Goal: Navigation & Orientation: Find specific page/section

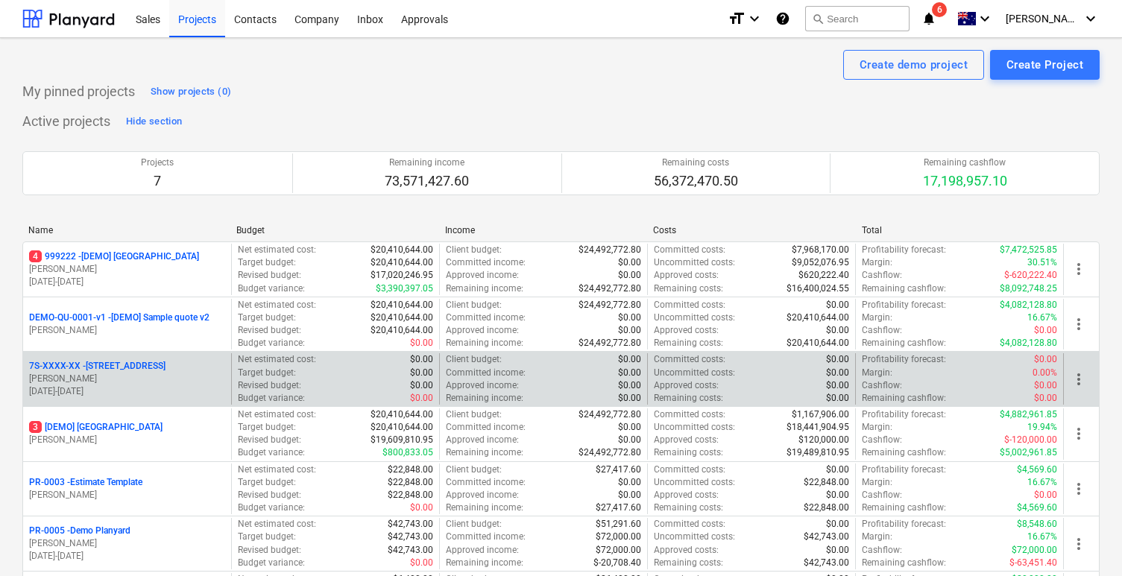
scroll to position [169, 0]
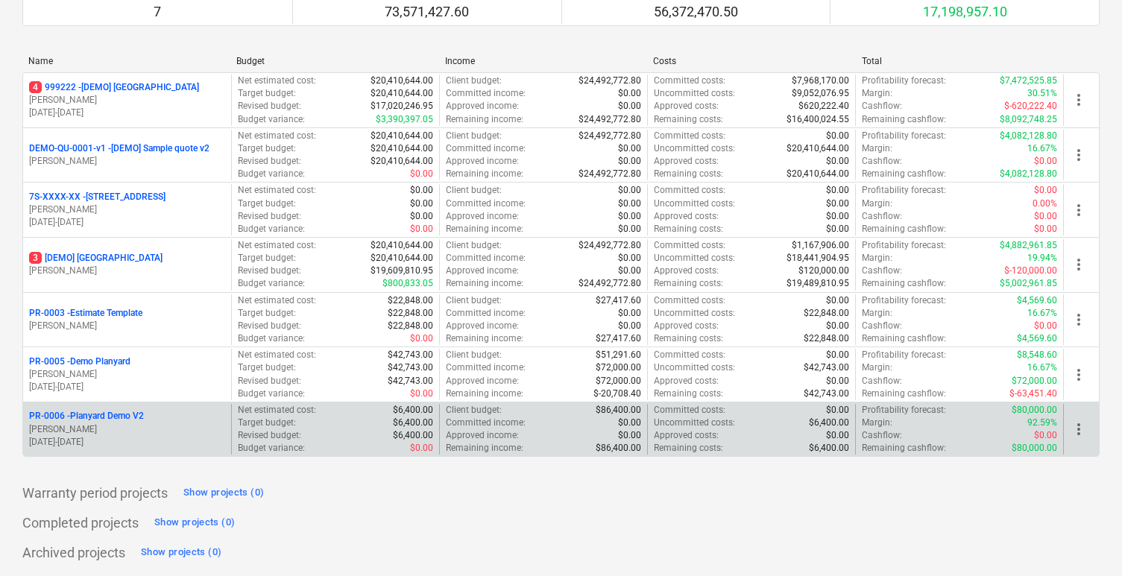
click at [138, 414] on p "PR-0006 - Planyard Demo V2" at bounding box center [86, 416] width 115 height 13
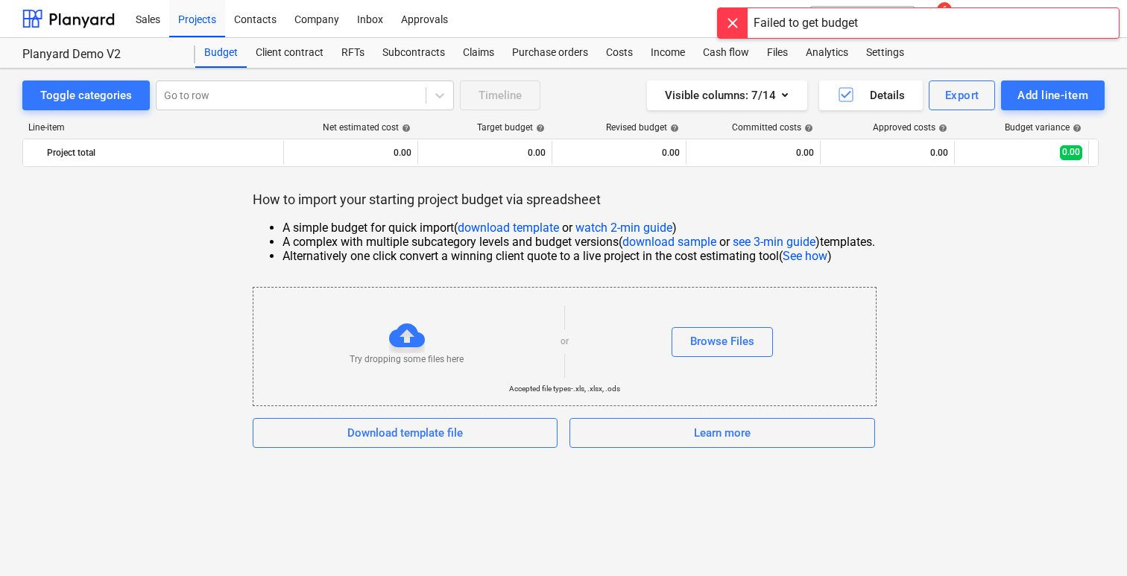
click at [729, 19] on div at bounding box center [733, 23] width 30 height 30
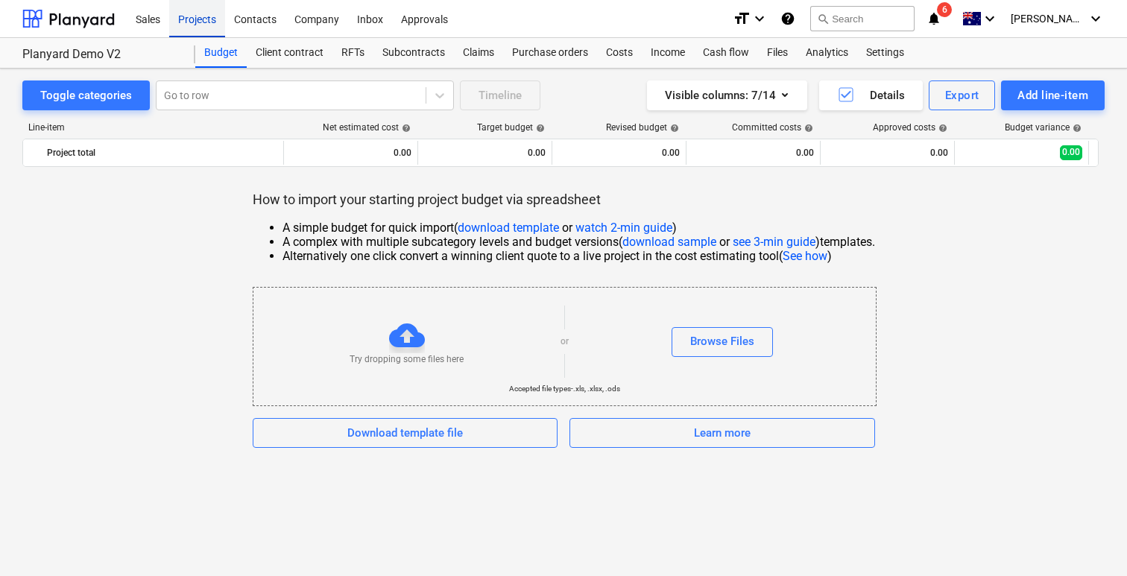
click at [215, 19] on div "Projects" at bounding box center [197, 18] width 56 height 38
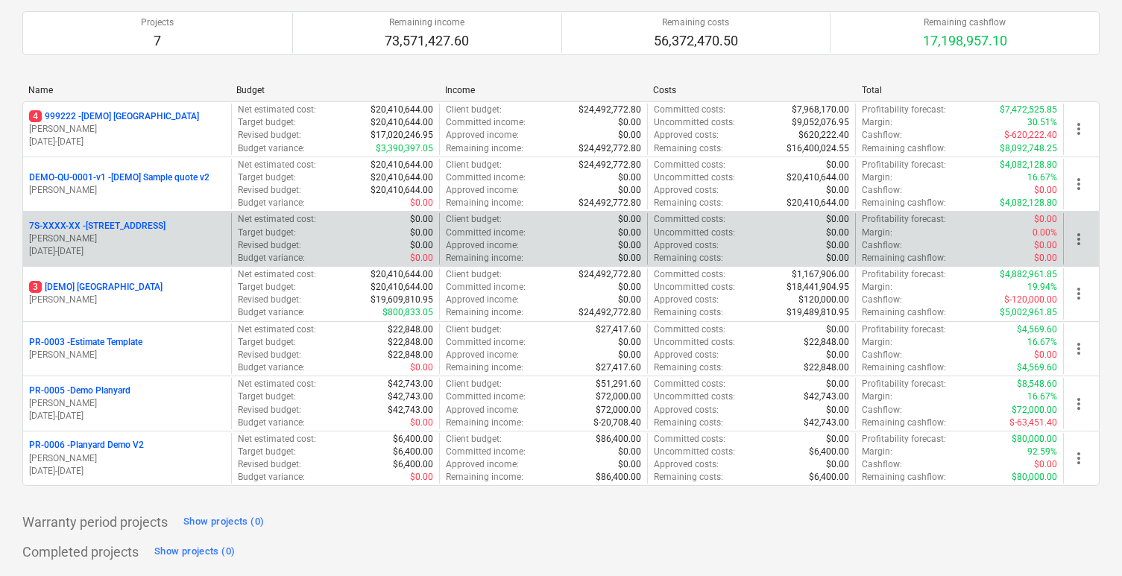
scroll to position [142, 0]
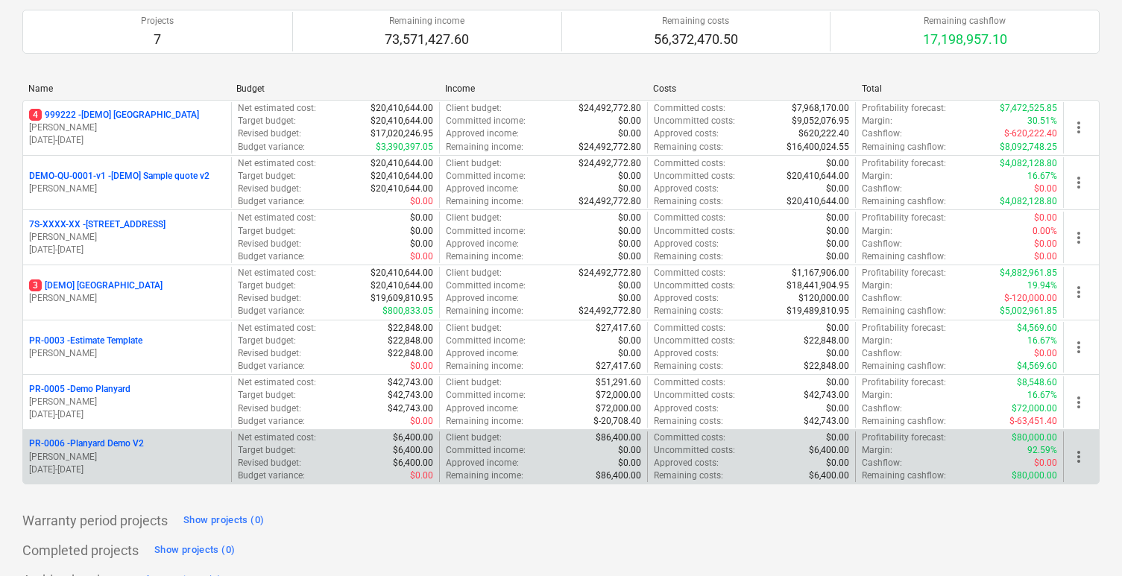
click at [118, 459] on p "[PERSON_NAME]" at bounding box center [127, 457] width 196 height 13
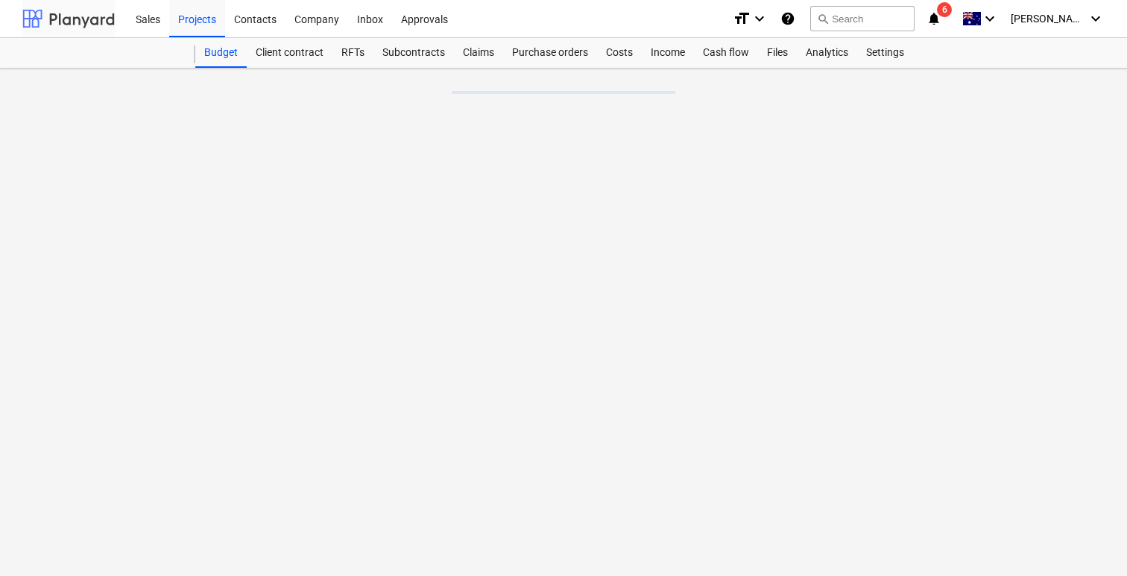
click at [90, 24] on div at bounding box center [68, 18] width 92 height 37
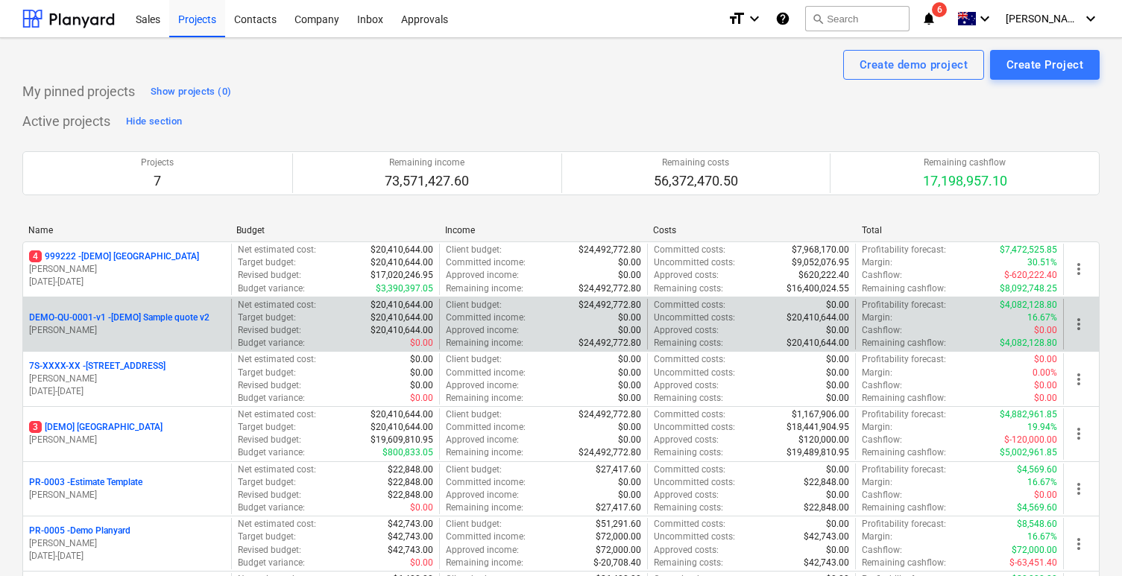
scroll to position [169, 0]
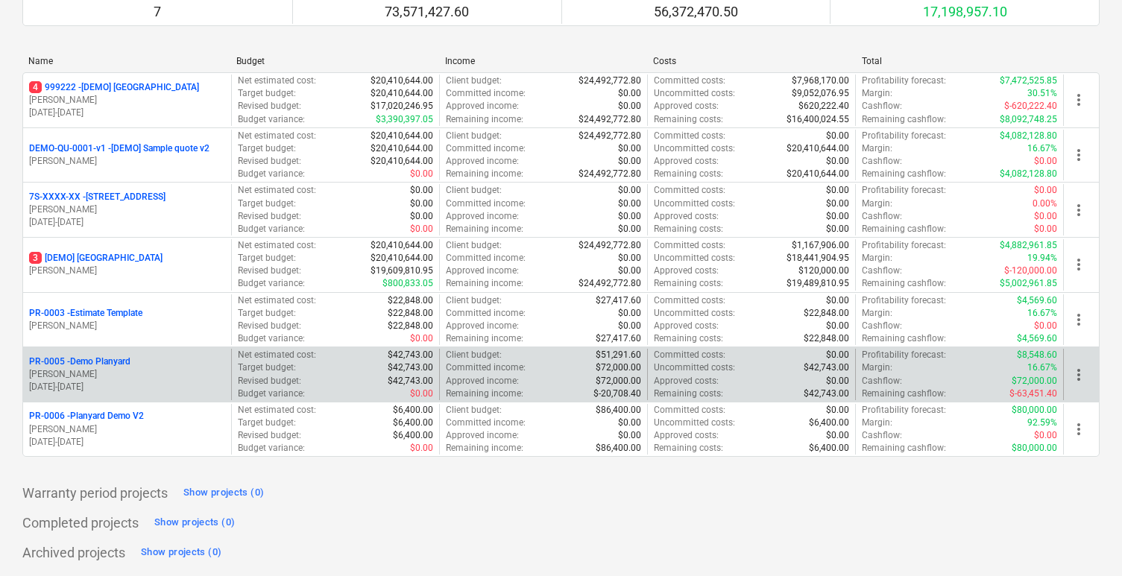
click at [111, 359] on p "PR-0005 - Demo Planyard" at bounding box center [79, 362] width 101 height 13
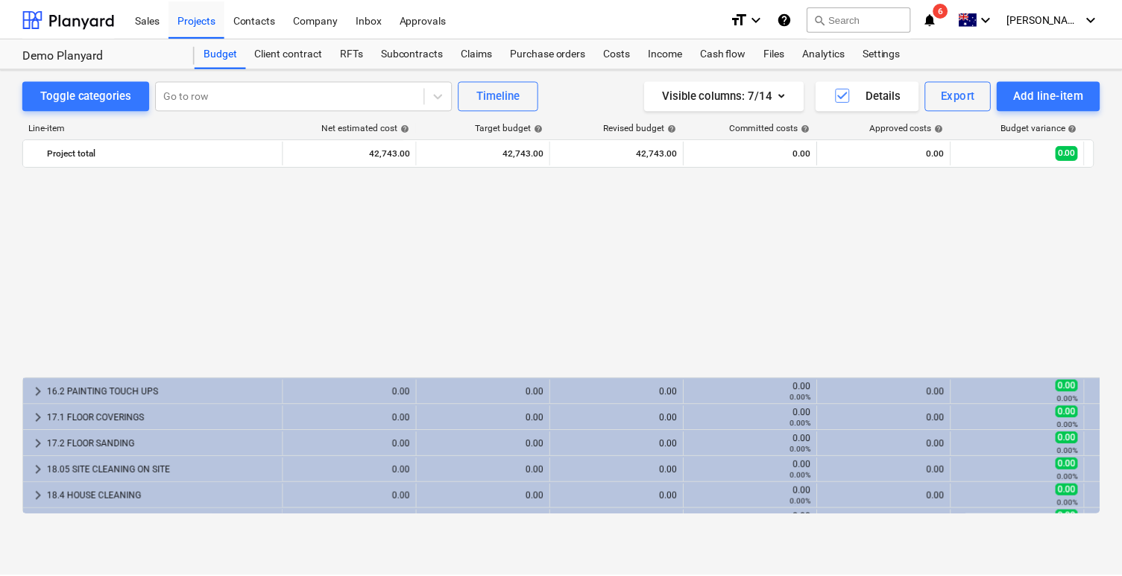
scroll to position [1903, 0]
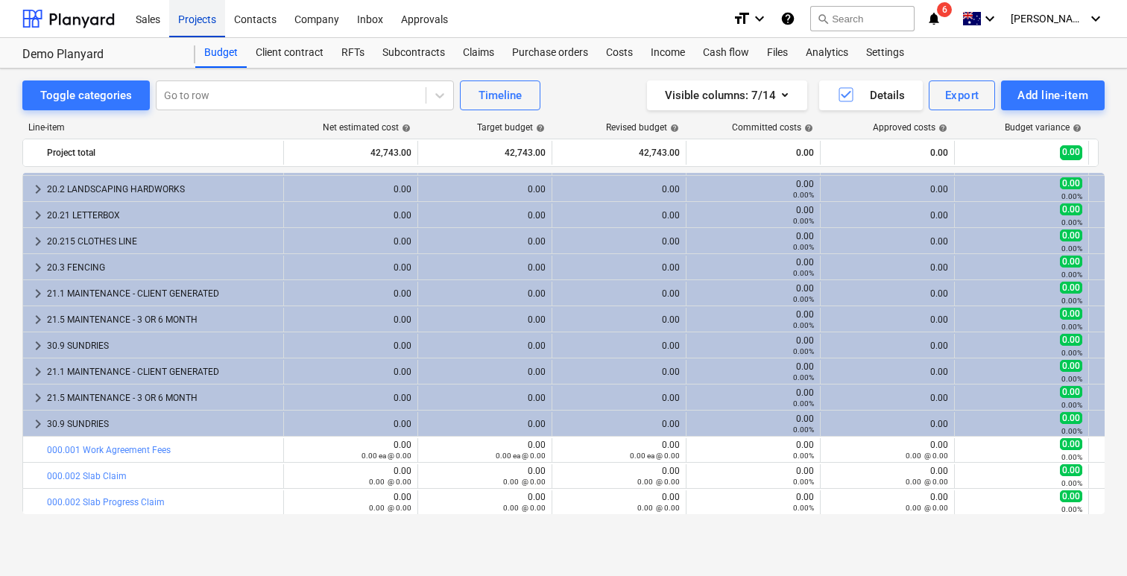
click at [191, 19] on div "Projects" at bounding box center [197, 18] width 56 height 38
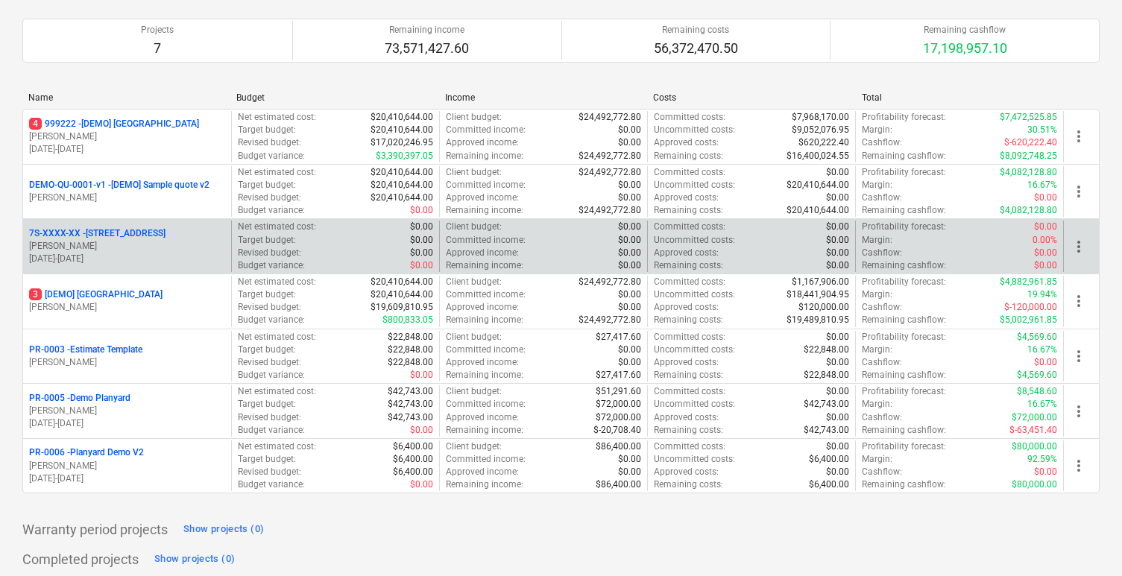
scroll to position [169, 0]
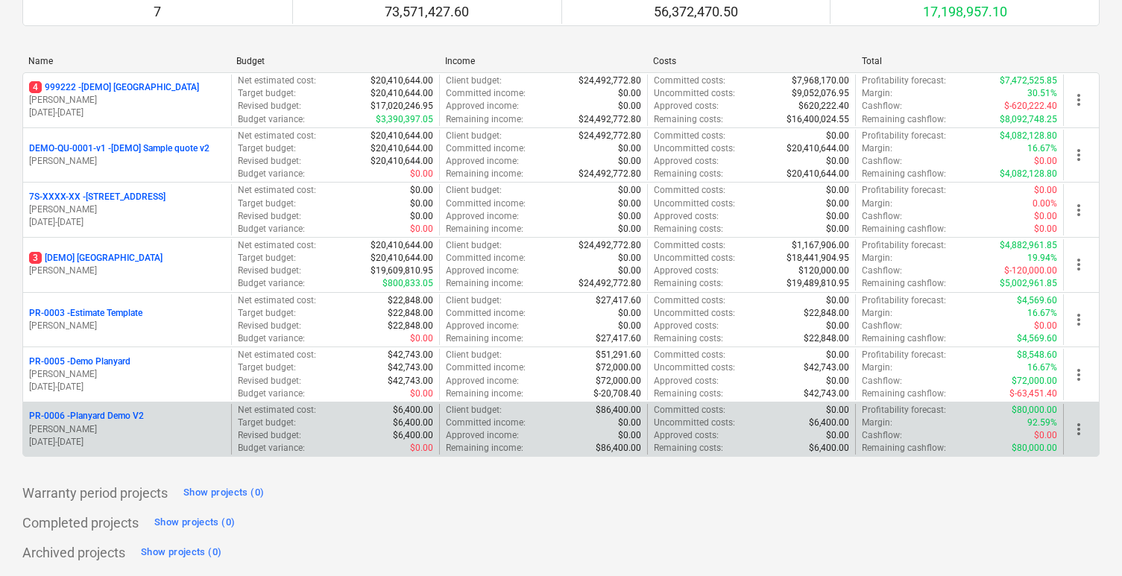
click at [103, 429] on p "[PERSON_NAME]" at bounding box center [127, 430] width 196 height 13
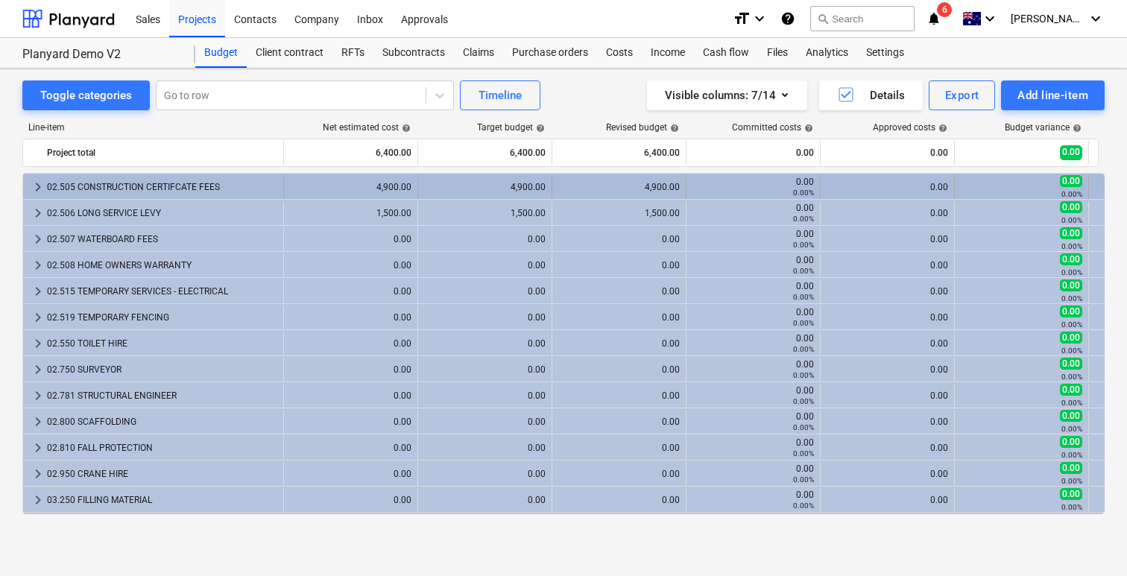
click at [236, 186] on div "02.505 CONSTRUCTION CERTIFCATE FEES" at bounding box center [162, 187] width 230 height 24
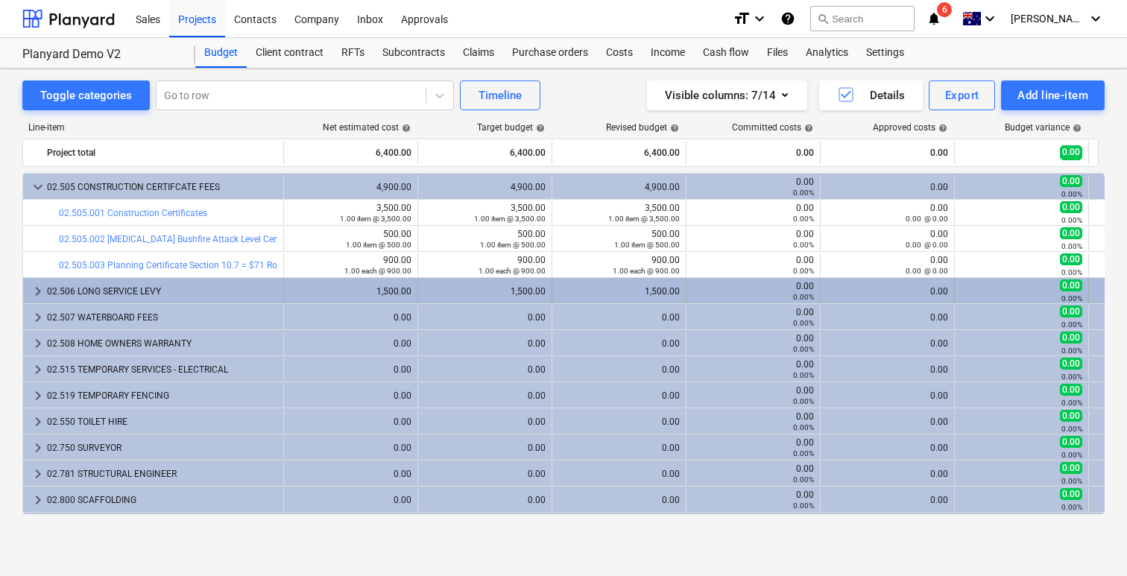
click at [233, 283] on div "02.506 LONG SERVICE LEVY" at bounding box center [162, 292] width 230 height 24
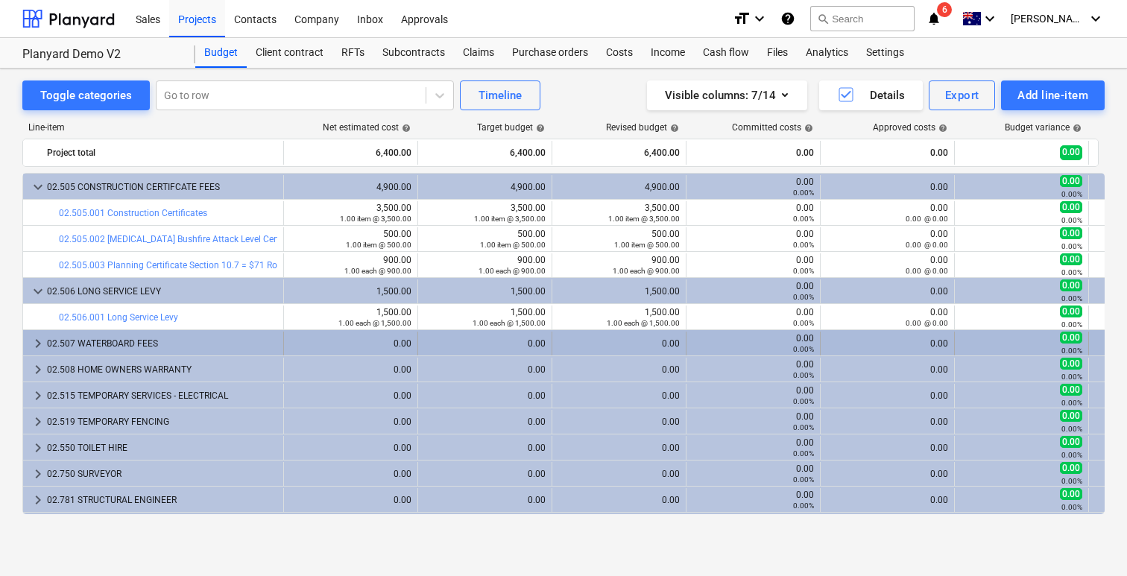
click at [85, 346] on div "02.507 WATERBOARD FEES" at bounding box center [162, 344] width 230 height 24
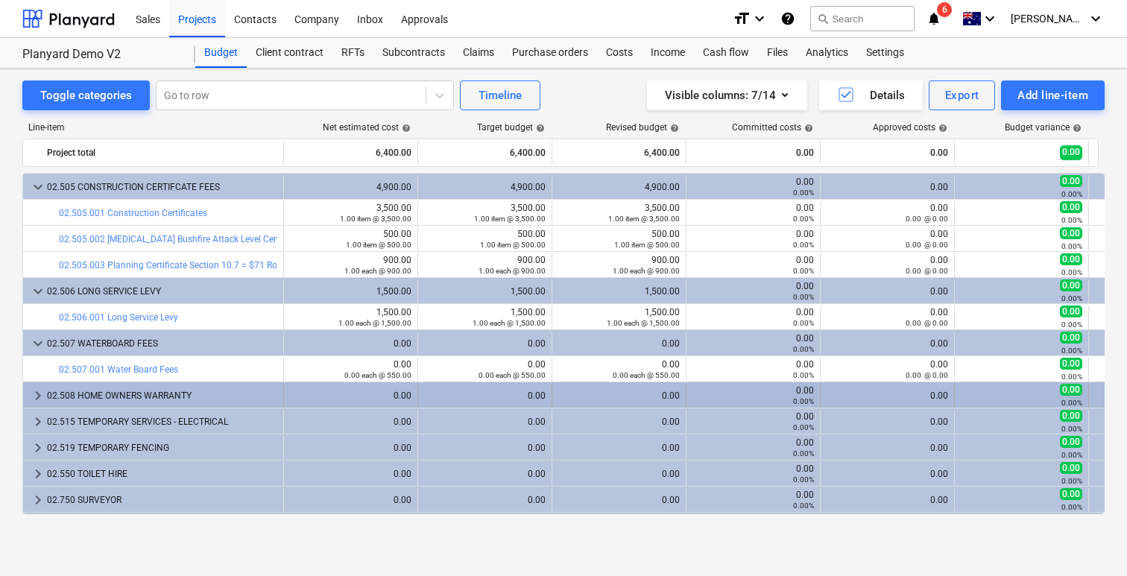
click at [213, 389] on div "02.508 HOME OWNERS WARRANTY" at bounding box center [162, 396] width 230 height 24
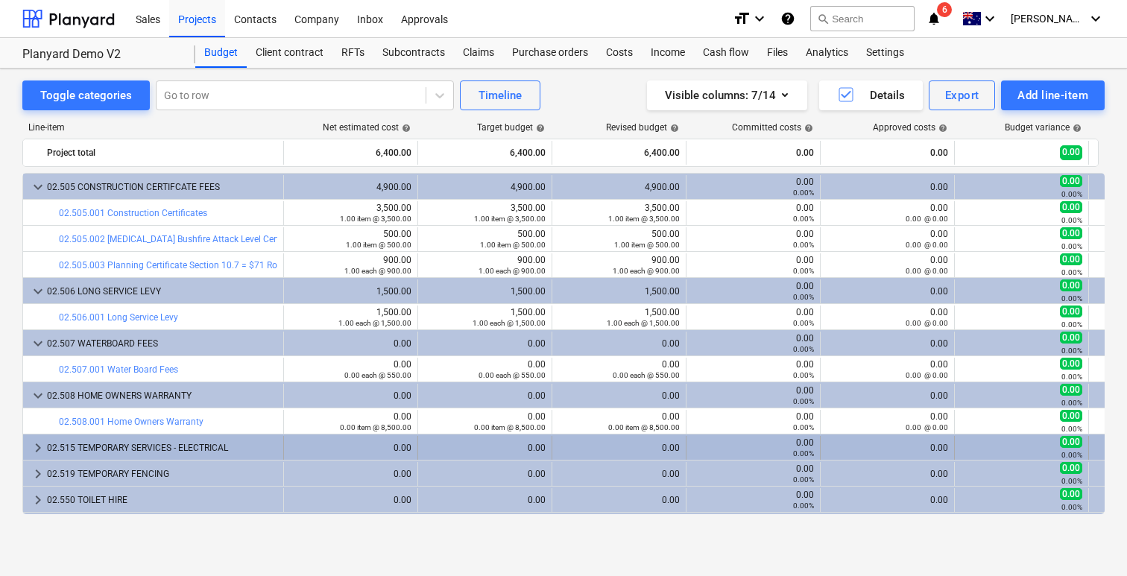
click at [213, 442] on div "02.515 TEMPORARY SERVICES - ELECTRICAL" at bounding box center [162, 448] width 230 height 24
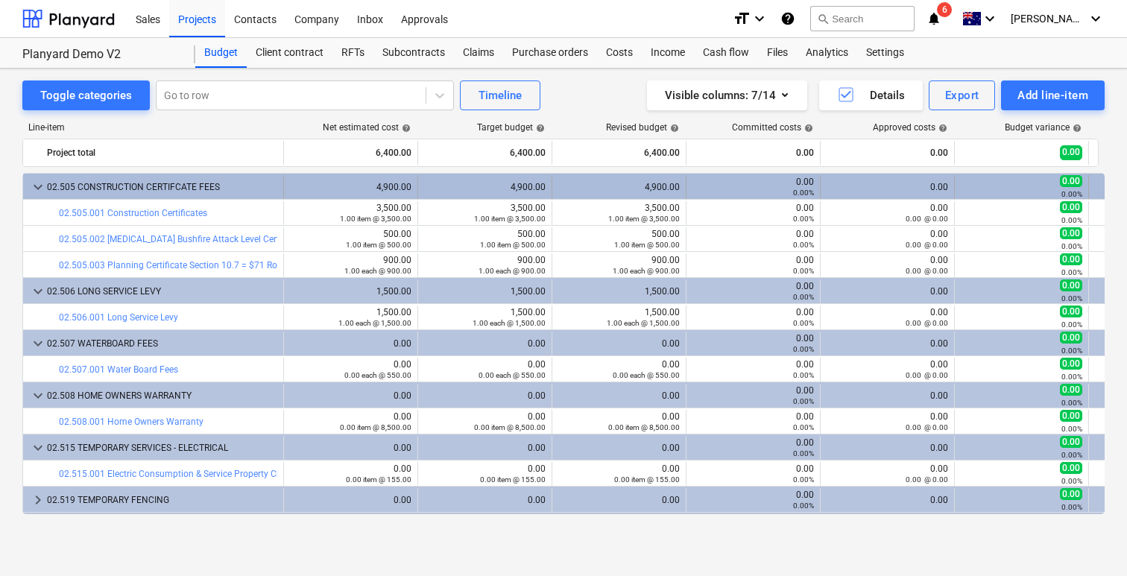
click at [254, 188] on div "02.505 CONSTRUCTION CERTIFCATE FEES" at bounding box center [162, 187] width 230 height 24
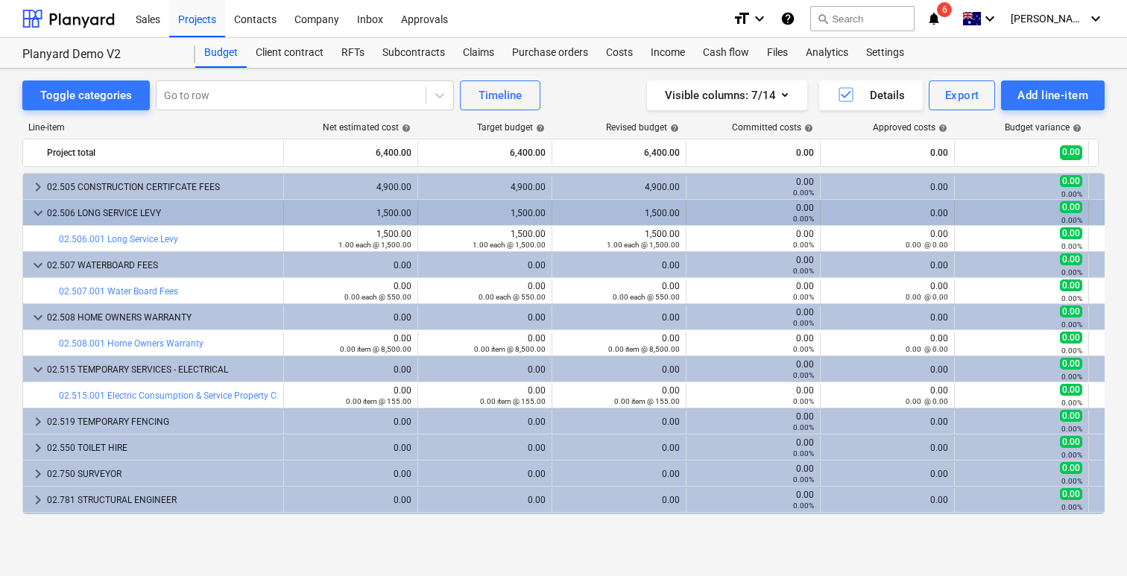
click at [238, 210] on div "02.506 LONG SERVICE LEVY" at bounding box center [162, 213] width 230 height 24
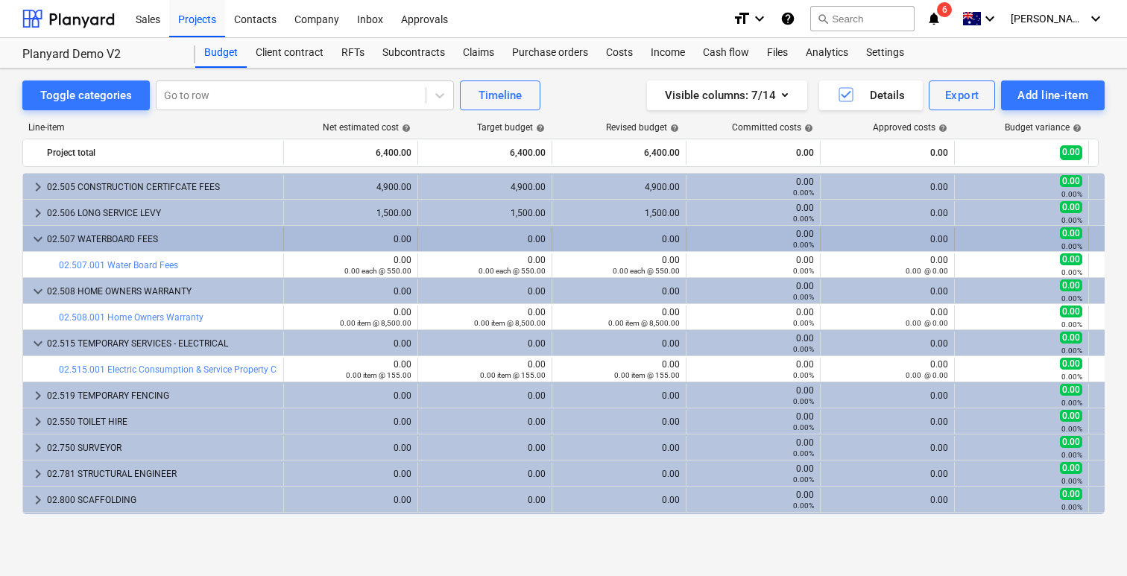
click at [233, 237] on div "02.507 WATERBOARD FEES" at bounding box center [162, 239] width 230 height 24
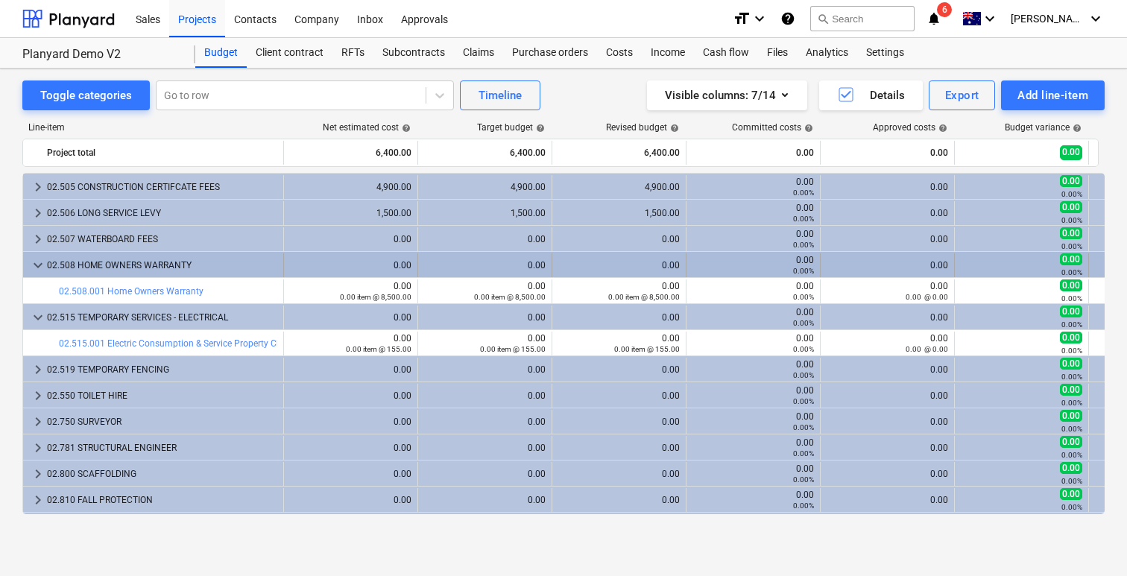
click at [221, 254] on div "02.508 HOME OWNERS WARRANTY" at bounding box center [162, 266] width 230 height 24
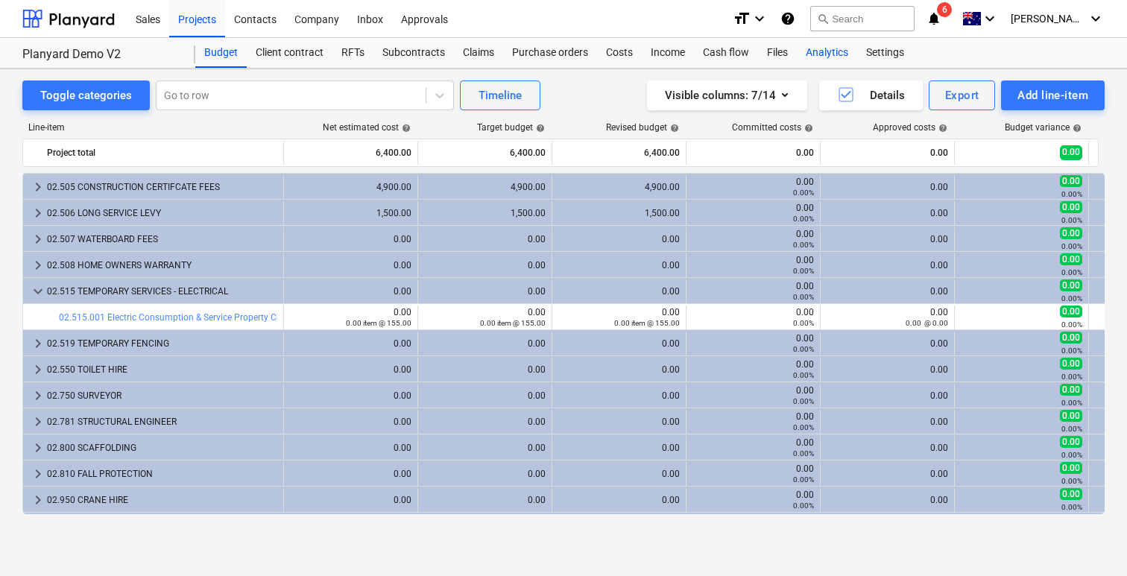
click at [837, 51] on div "Analytics" at bounding box center [827, 53] width 60 height 30
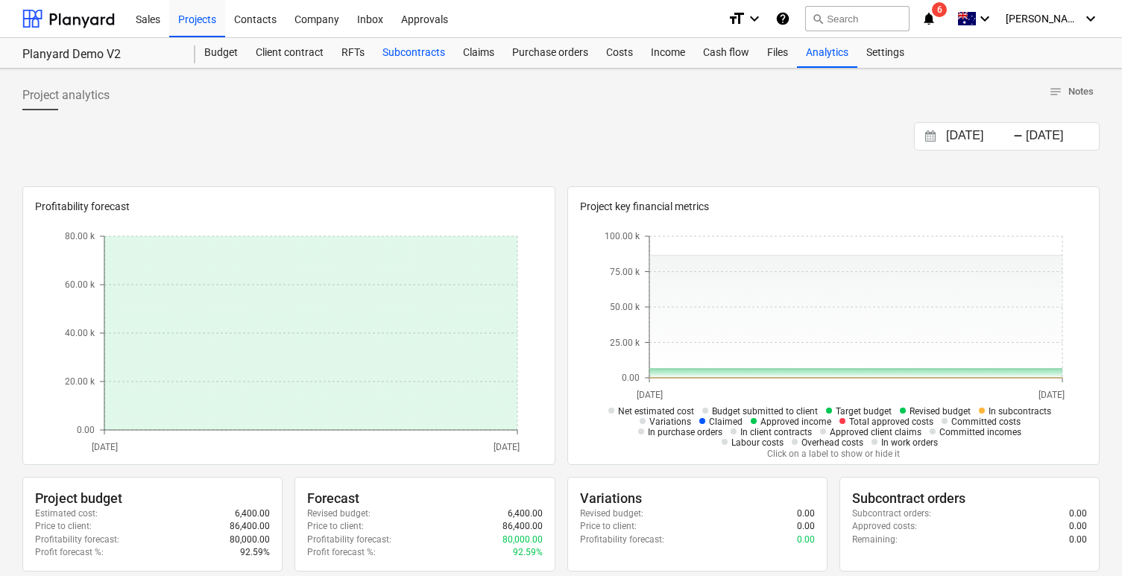
click at [375, 52] on div "Subcontracts" at bounding box center [414, 53] width 81 height 30
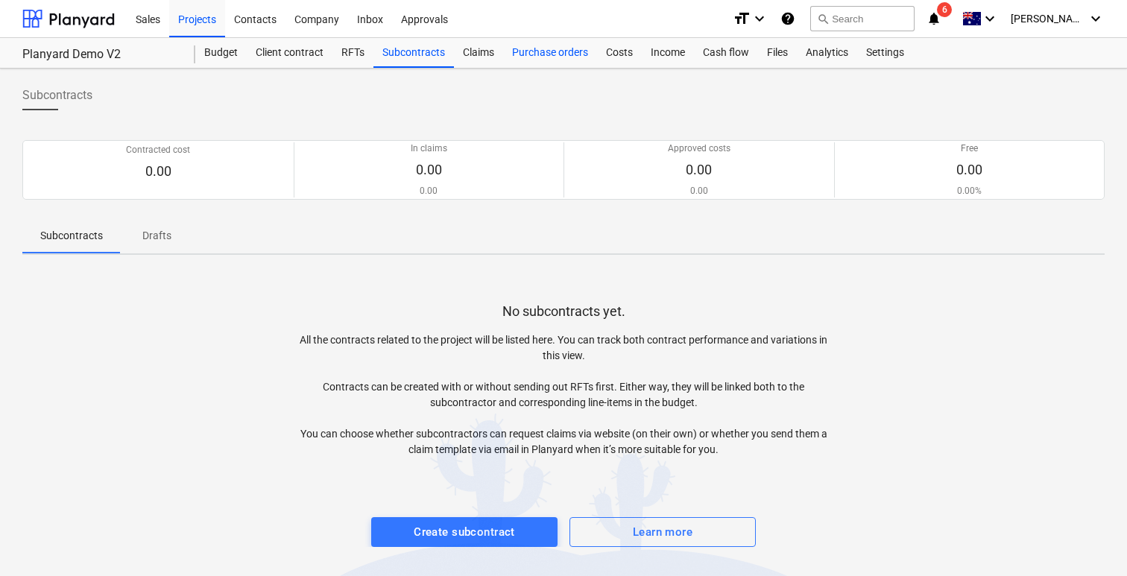
click at [524, 56] on div "Purchase orders" at bounding box center [550, 53] width 94 height 30
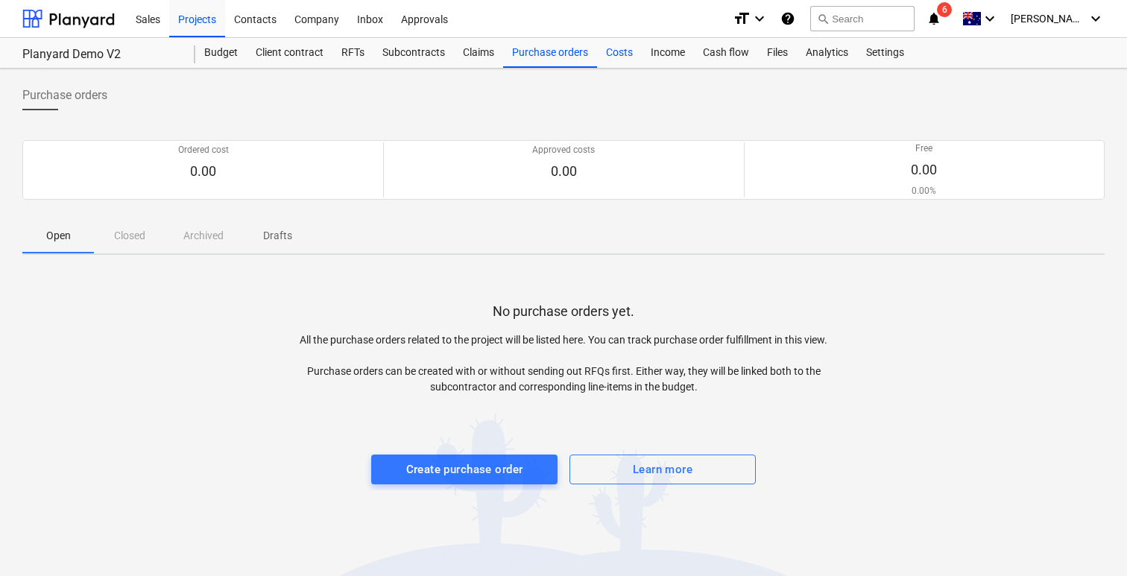
click at [628, 48] on div "Costs" at bounding box center [619, 53] width 45 height 30
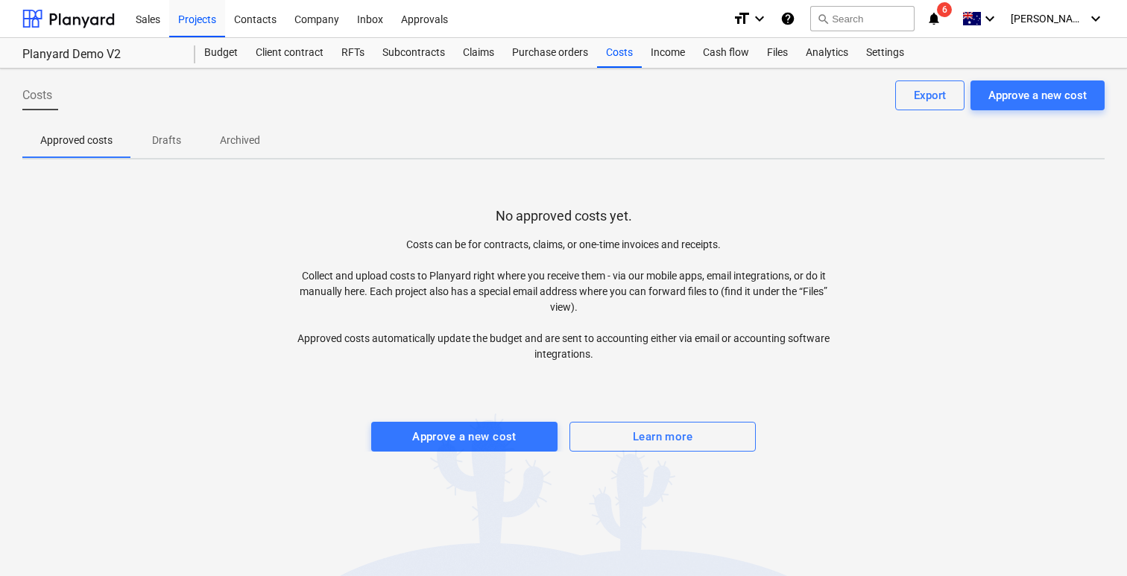
click at [730, 161] on div "Costs Approve a new cost Export Approved costs Drafts Archived No approved cost…" at bounding box center [563, 323] width 1127 height 508
